Goal: Task Accomplishment & Management: Manage account settings

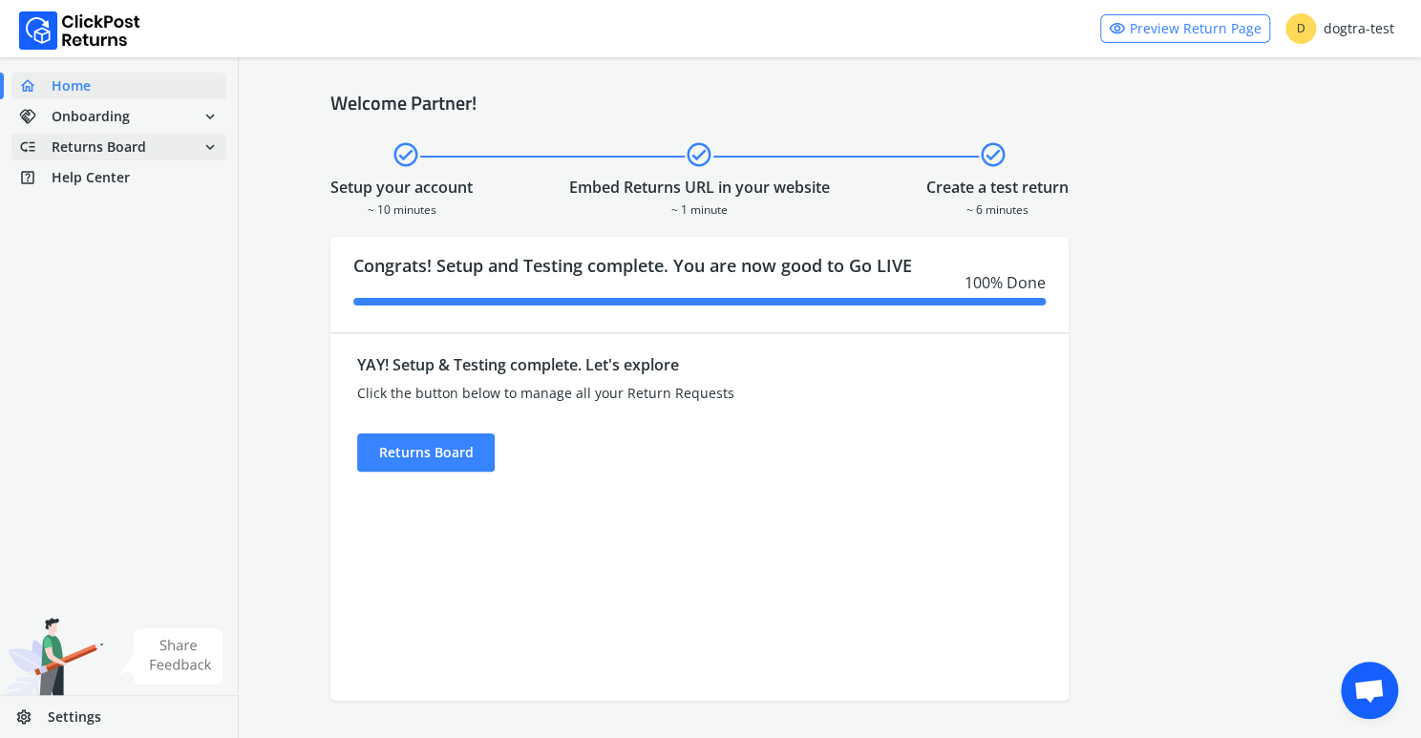
click at [124, 155] on span "Returns Board" at bounding box center [99, 147] width 95 height 19
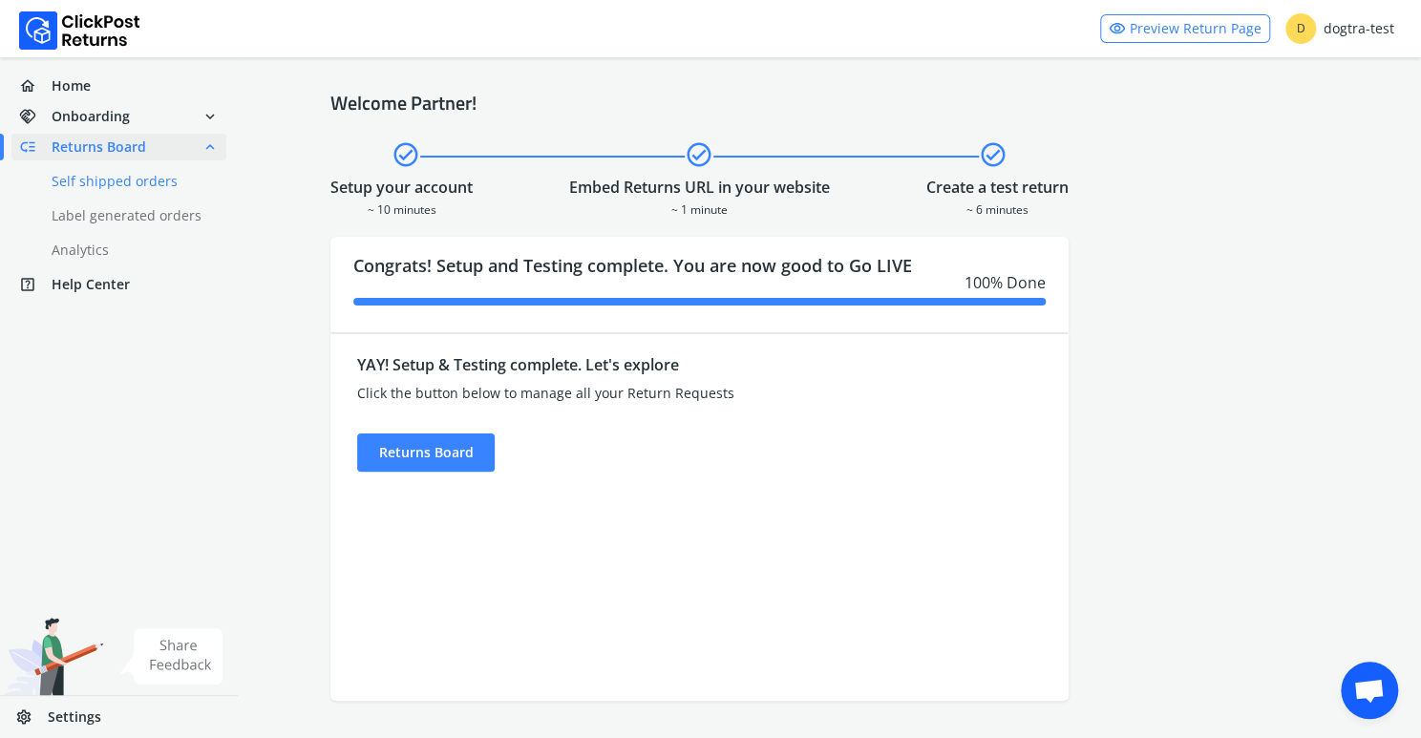
click at [109, 185] on link "done Self shipped orders" at bounding box center [130, 181] width 238 height 27
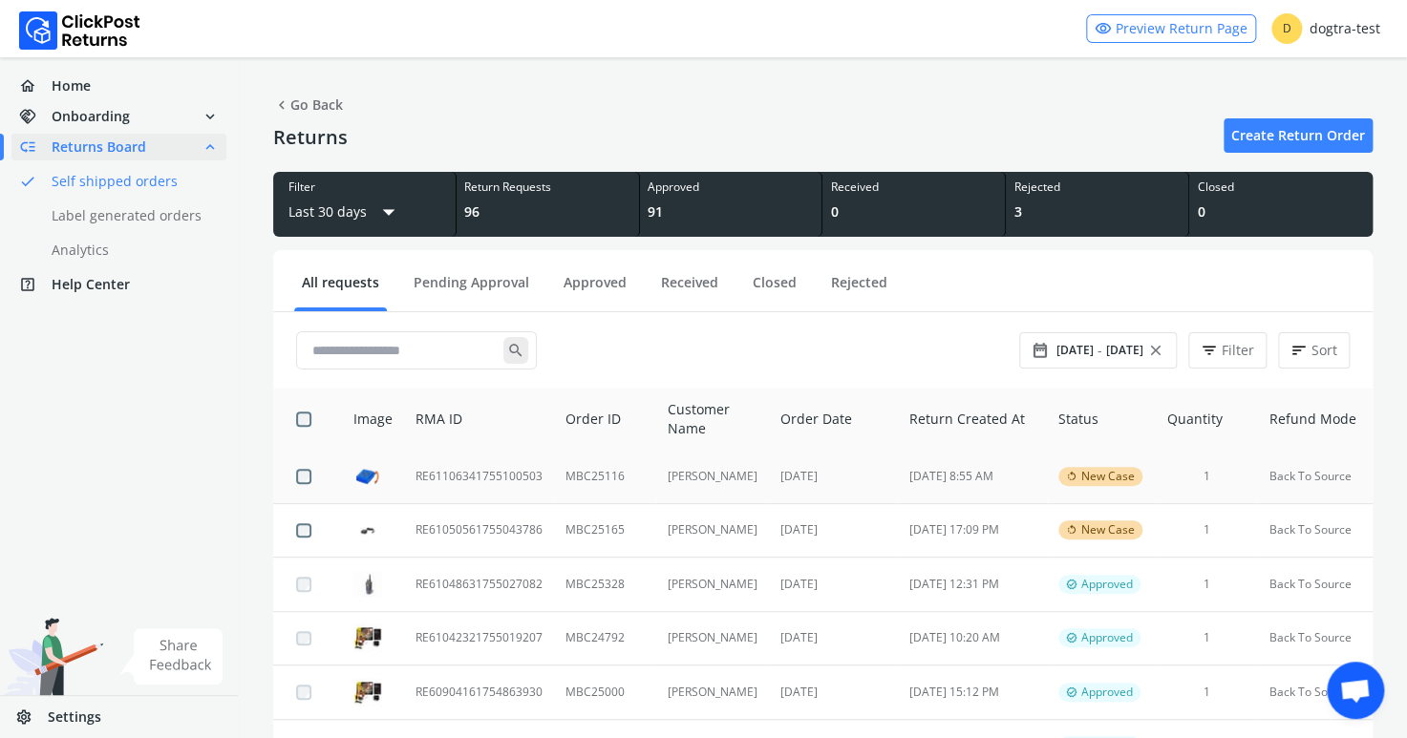
click at [454, 475] on td "RE61106341755100503" at bounding box center [479, 476] width 150 height 53
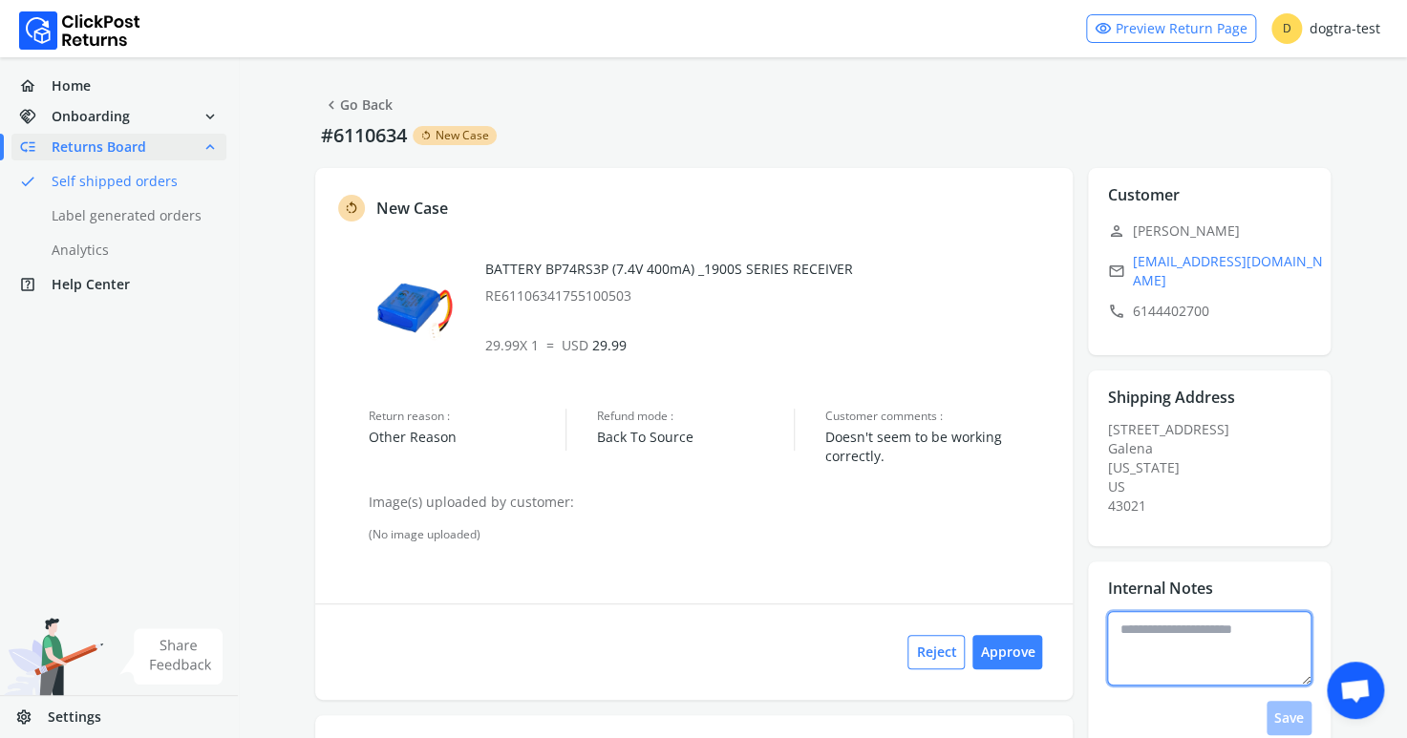
click at [1168, 633] on textarea at bounding box center [1209, 648] width 204 height 74
click at [1212, 639] on textarea at bounding box center [1209, 648] width 204 height 74
drag, startPoint x: 1221, startPoint y: 637, endPoint x: 1171, endPoint y: 640, distance: 49.7
click at [1171, 640] on textarea "**********" at bounding box center [1209, 648] width 204 height 74
type textarea "**********"
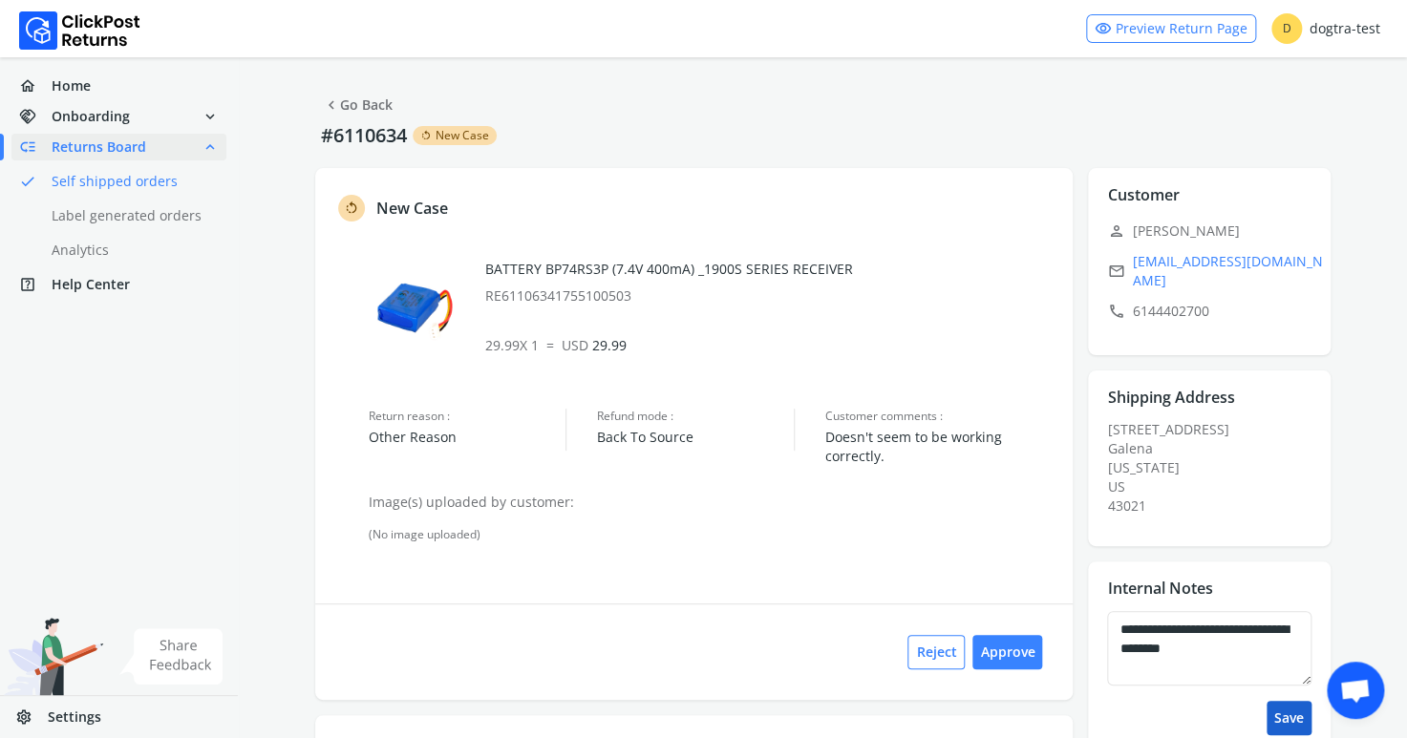
click at [1292, 704] on button "Save" at bounding box center [1288, 718] width 45 height 34
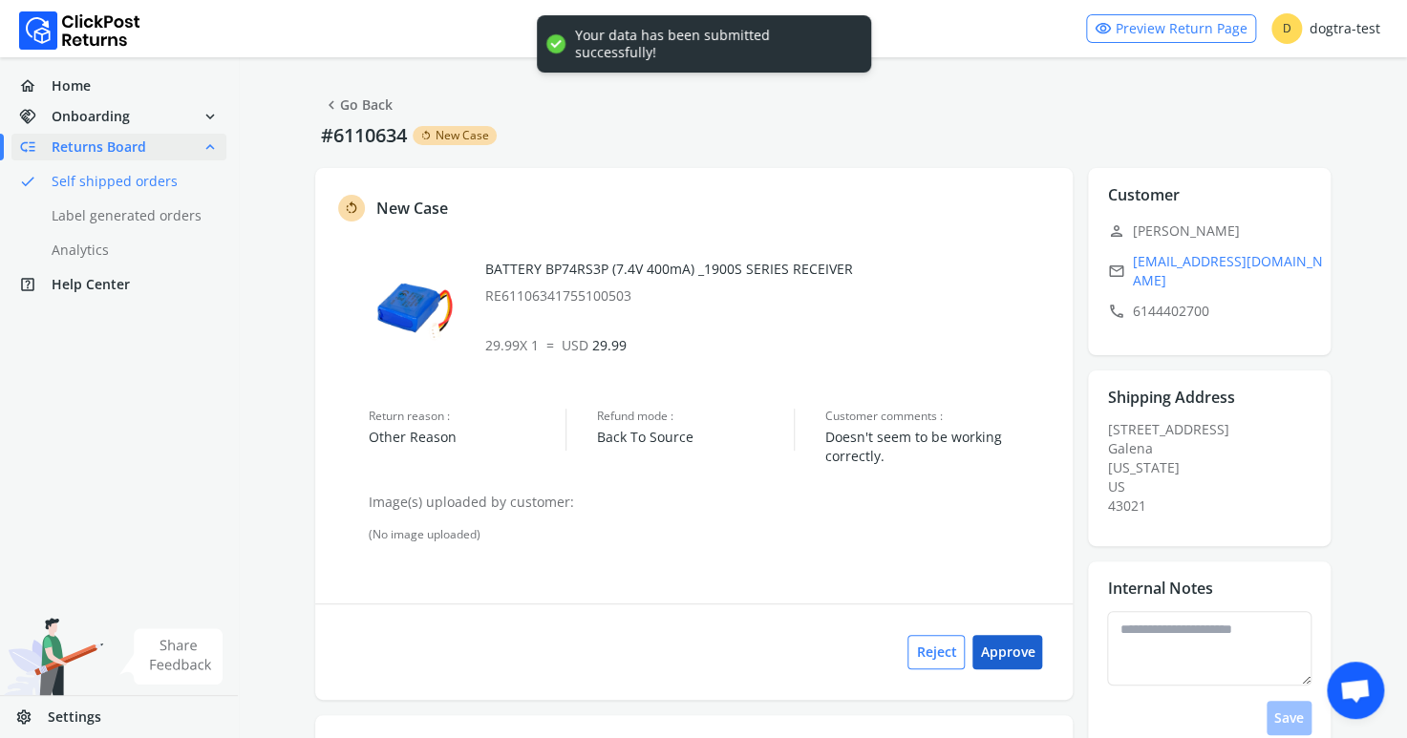
click at [1014, 653] on button "Approve" at bounding box center [1007, 652] width 70 height 34
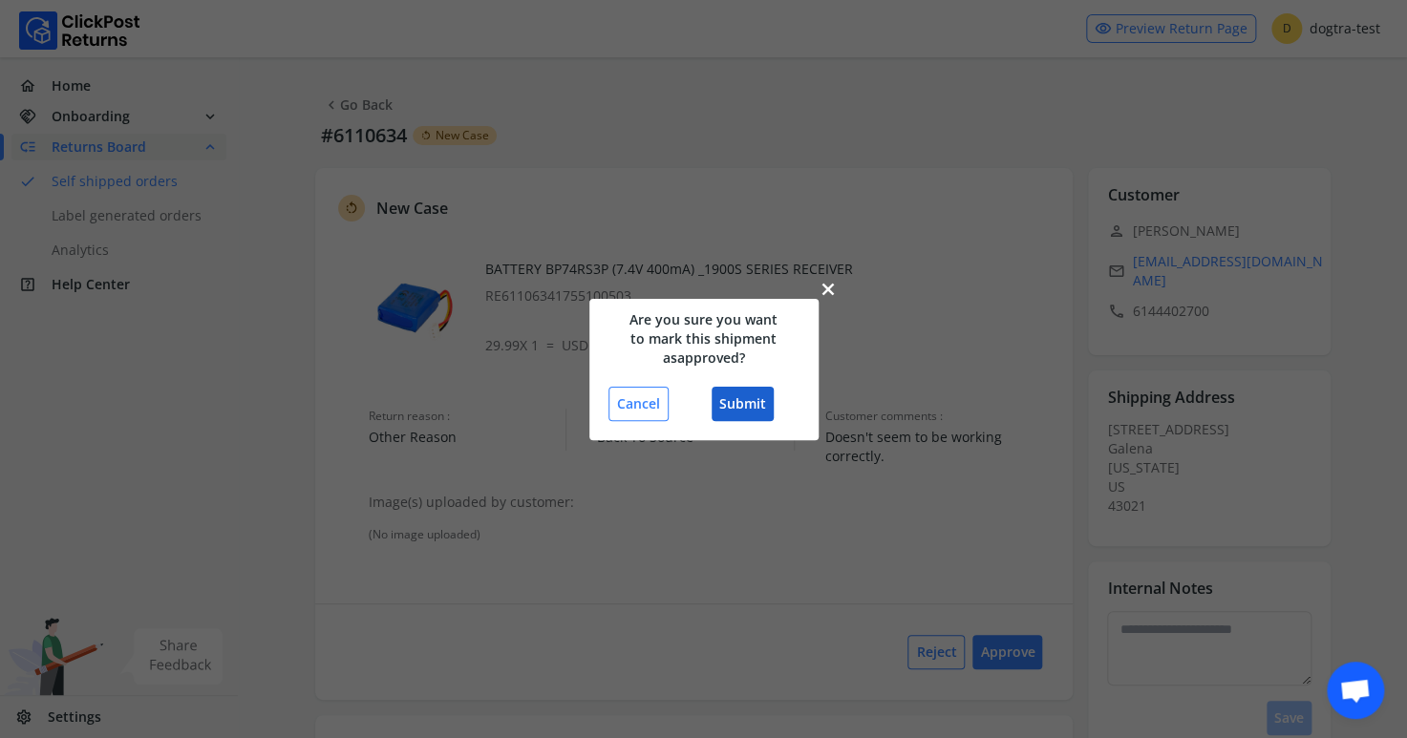
click at [726, 402] on button "Submit" at bounding box center [743, 404] width 62 height 34
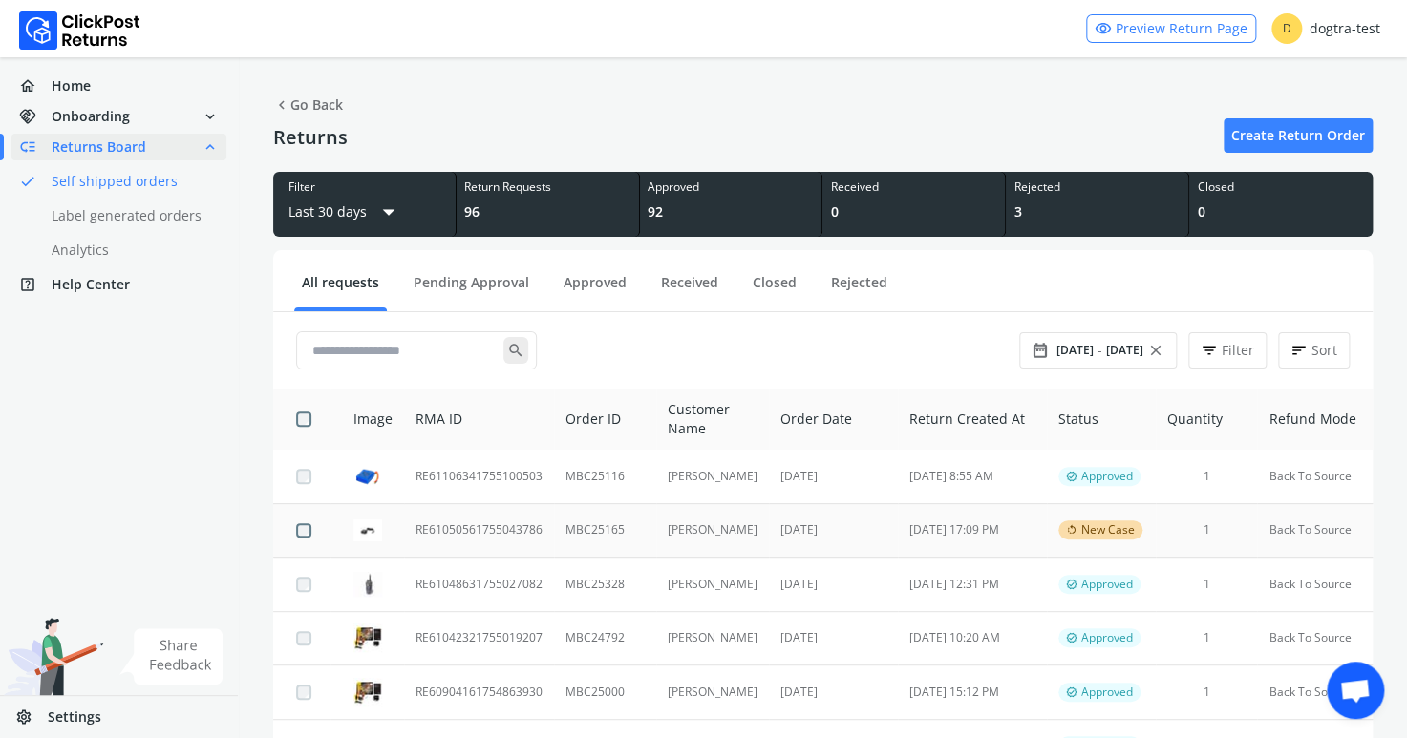
click at [475, 522] on td "RE61050561755043786" at bounding box center [479, 530] width 150 height 54
